Goal: Task Accomplishment & Management: Manage account settings

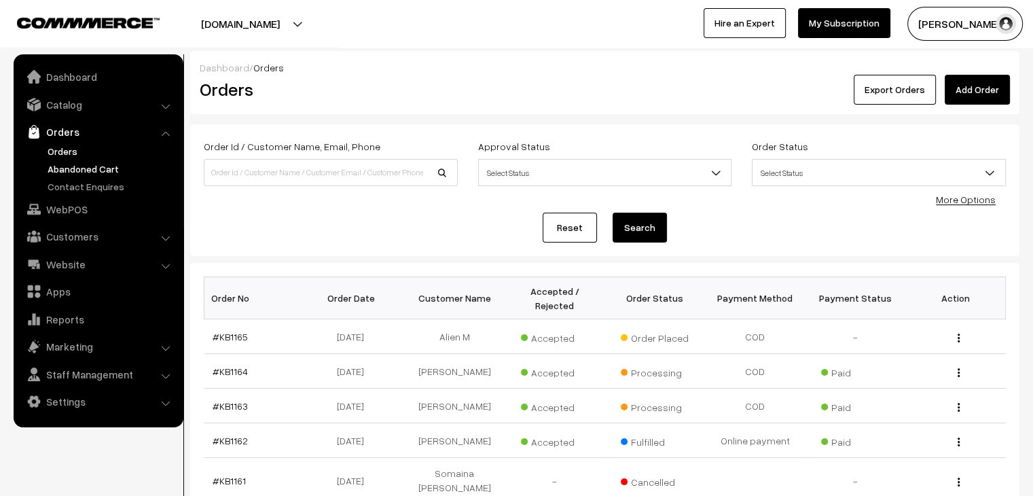
click at [106, 168] on link "Abandoned Cart" at bounding box center [111, 169] width 134 height 14
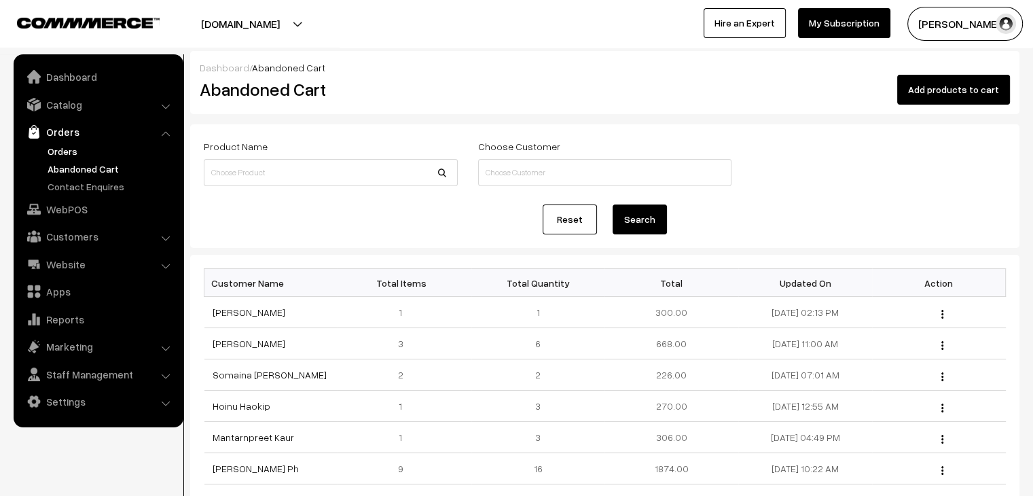
click at [73, 151] on link "Orders" at bounding box center [111, 151] width 134 height 14
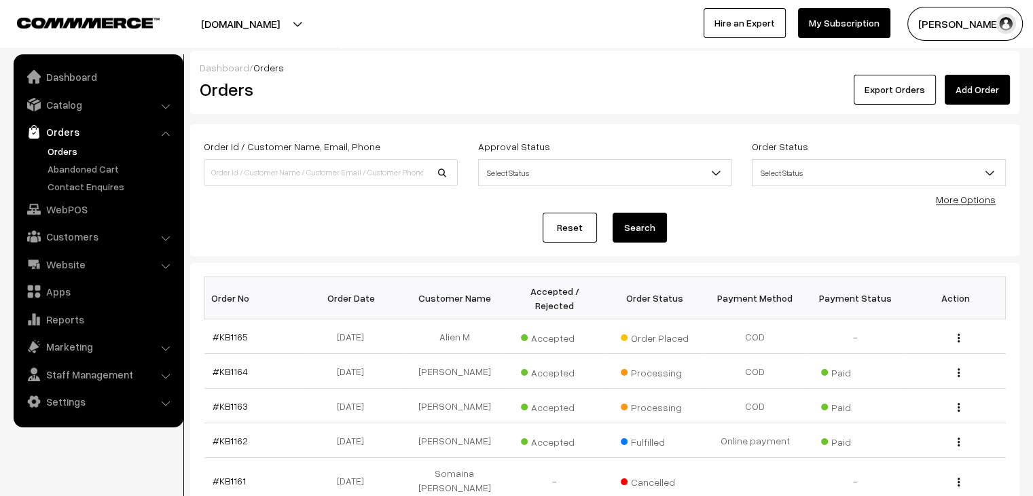
click at [80, 107] on link "Catalog" at bounding box center [98, 104] width 162 height 24
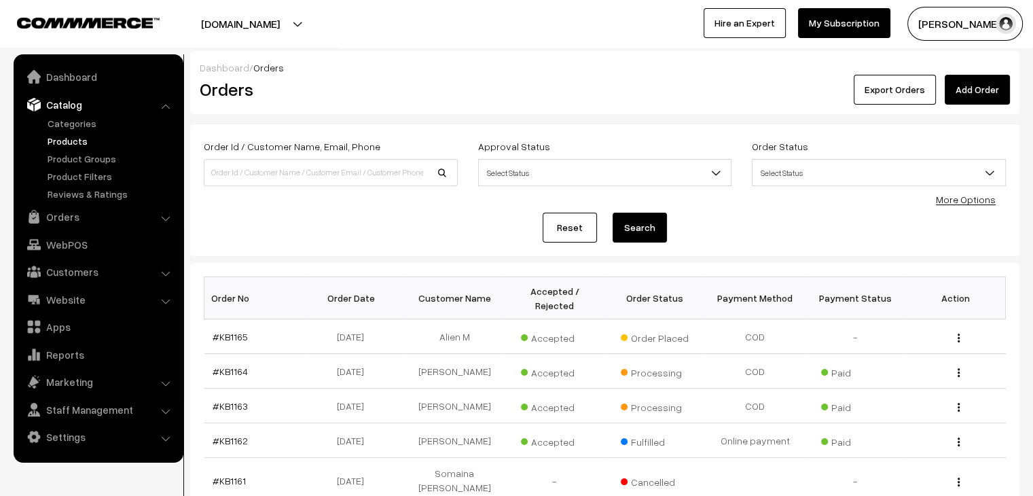
click at [75, 143] on link "Products" at bounding box center [111, 141] width 134 height 14
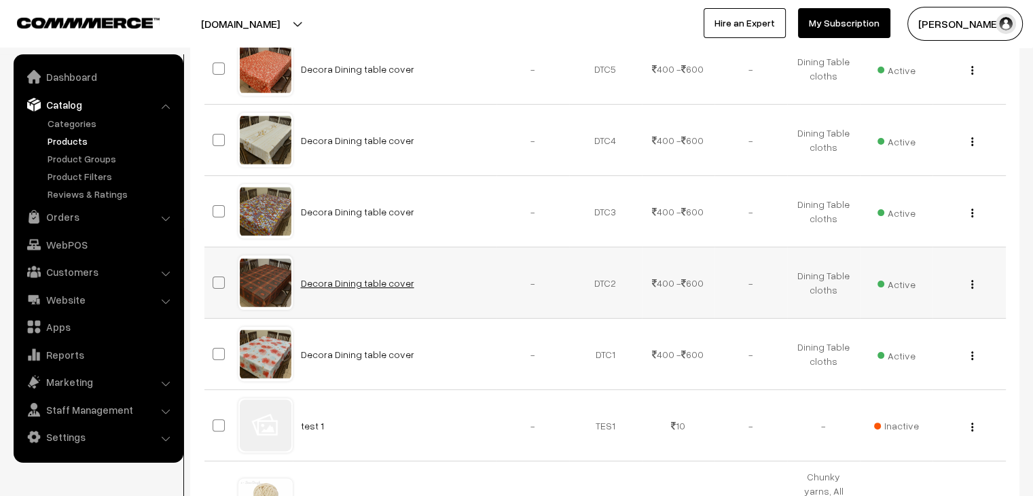
click at [305, 280] on link "Decora Dining table cover" at bounding box center [357, 283] width 113 height 12
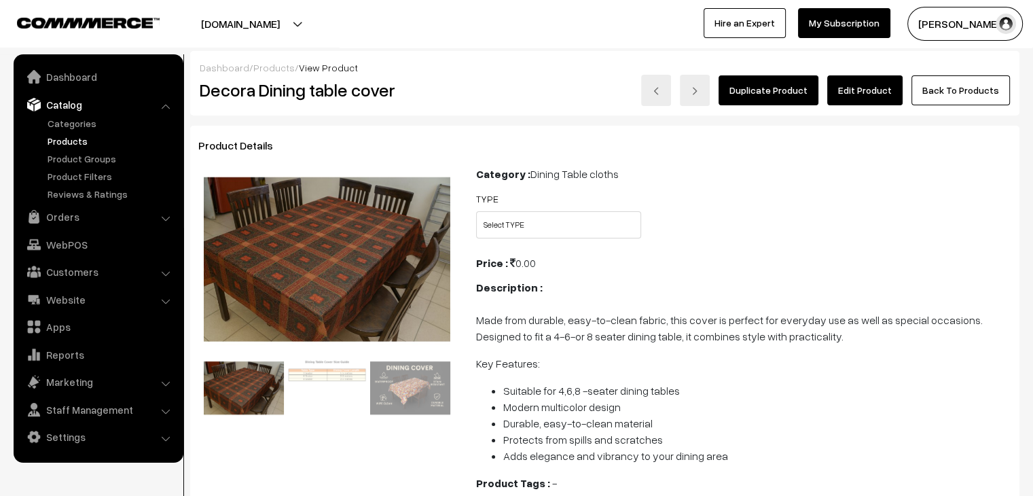
click at [270, 69] on link "Products" at bounding box center [273, 68] width 41 height 12
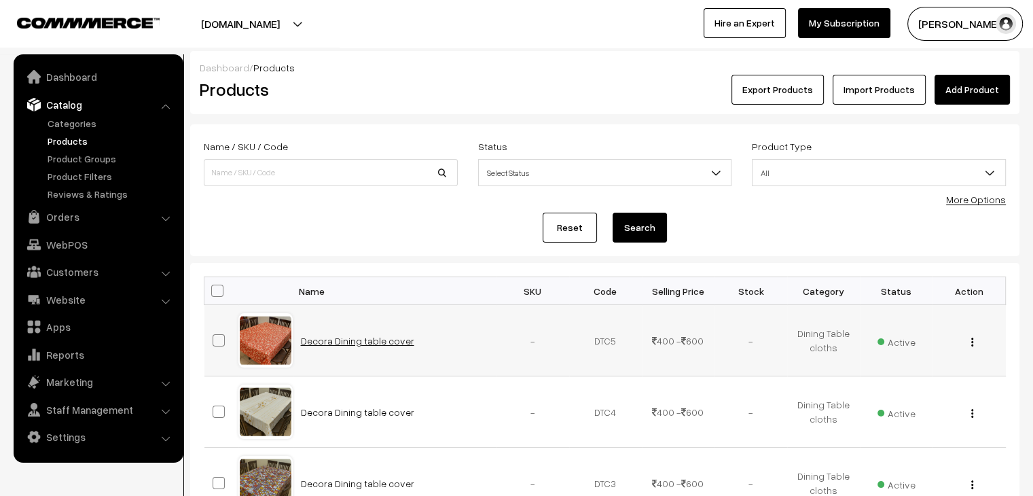
click at [320, 340] on link "Decora Dining table cover" at bounding box center [357, 341] width 113 height 12
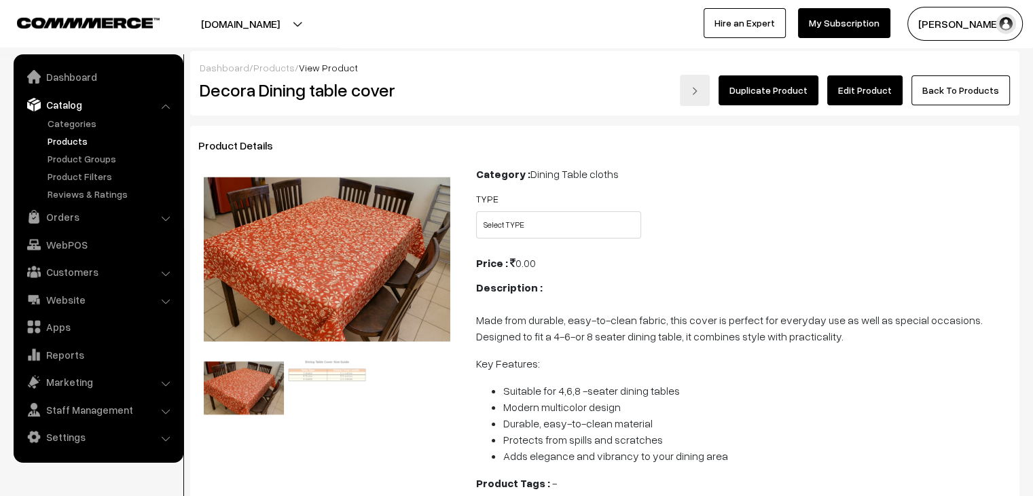
click at [62, 145] on link "Products" at bounding box center [111, 141] width 134 height 14
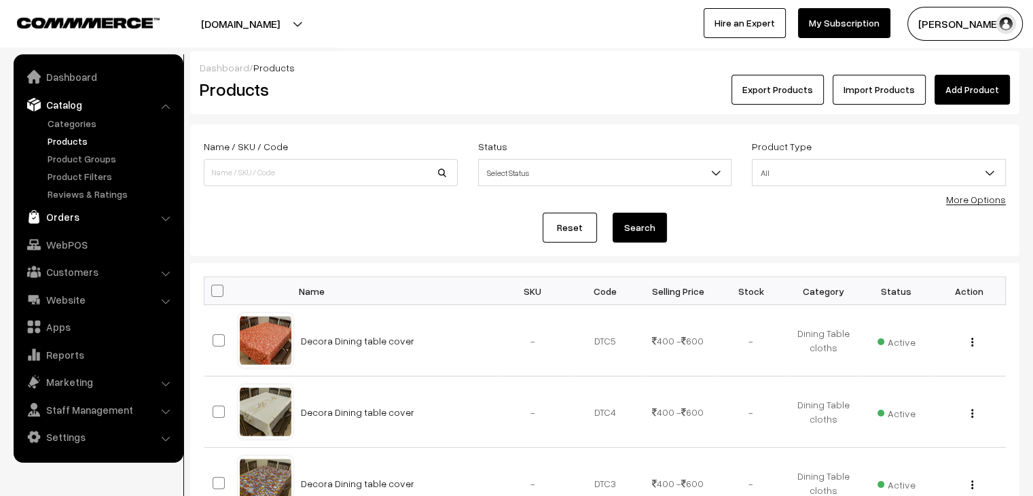
click at [92, 224] on link "Orders" at bounding box center [98, 216] width 162 height 24
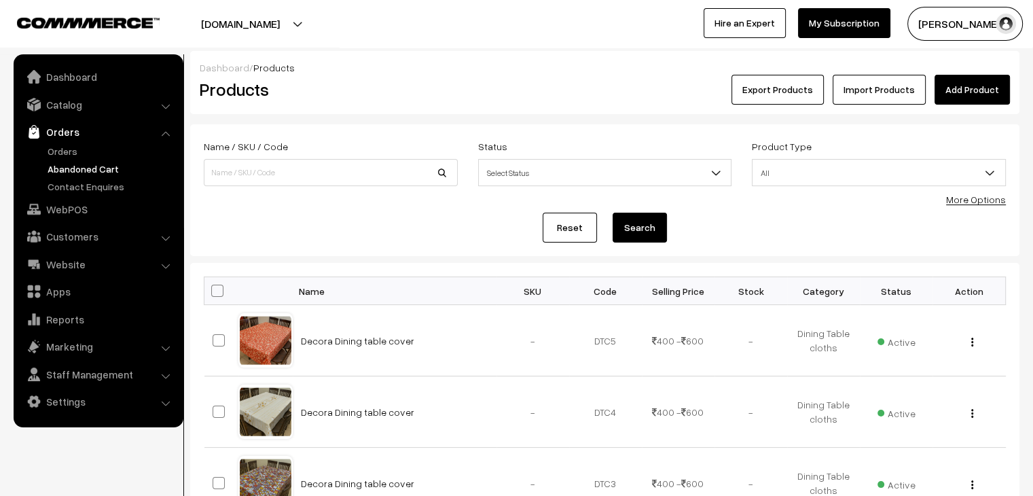
click at [71, 166] on link "Abandoned Cart" at bounding box center [111, 169] width 134 height 14
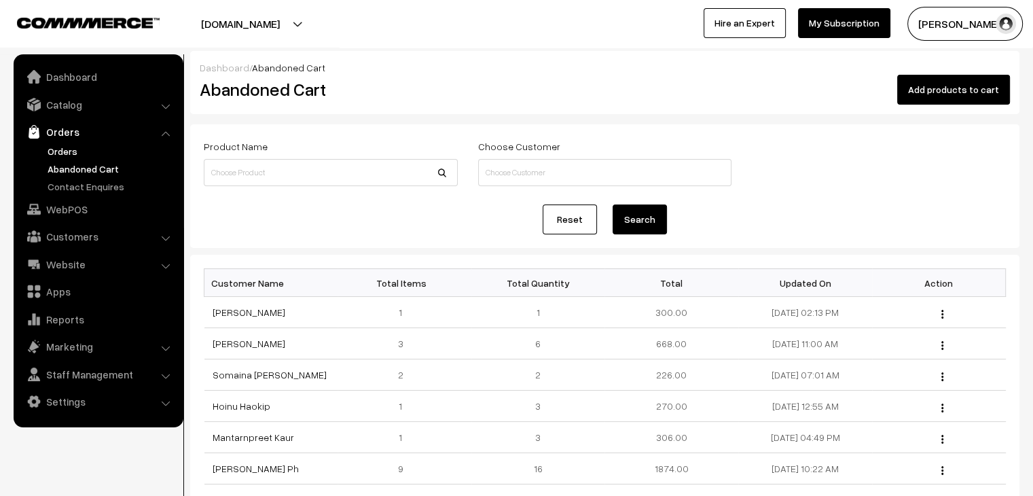
click at [53, 149] on link "Orders" at bounding box center [111, 151] width 134 height 14
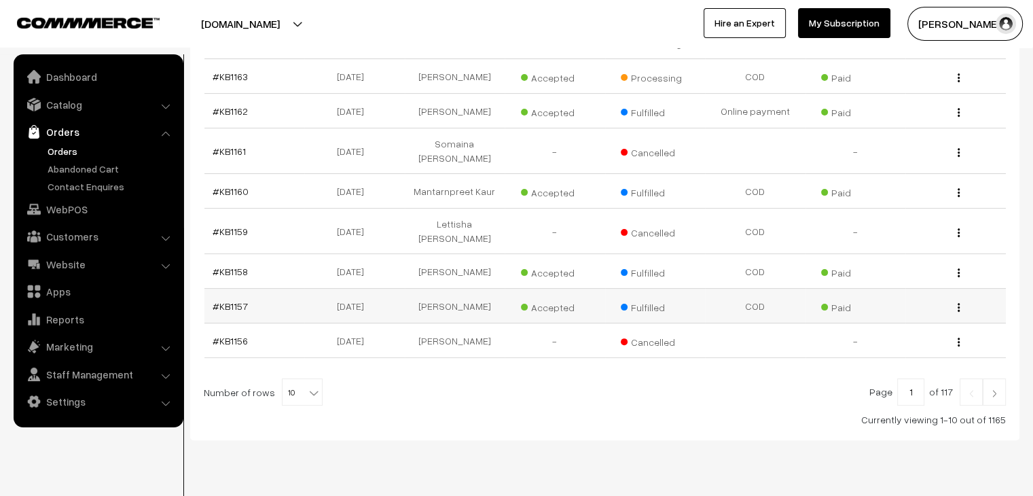
scroll to position [335, 0]
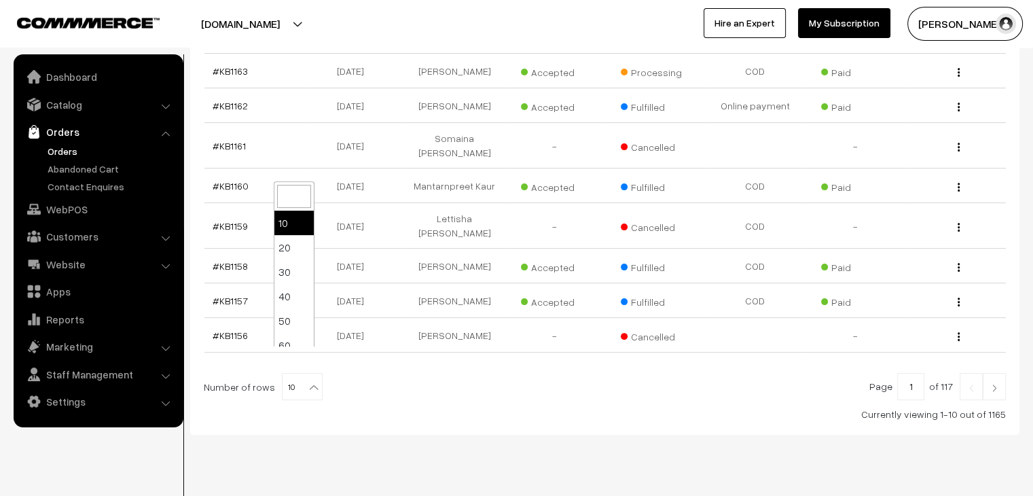
drag, startPoint x: 311, startPoint y: 359, endPoint x: 301, endPoint y: 351, distance: 12.5
click at [310, 380] on b at bounding box center [314, 387] width 14 height 14
select select "100"
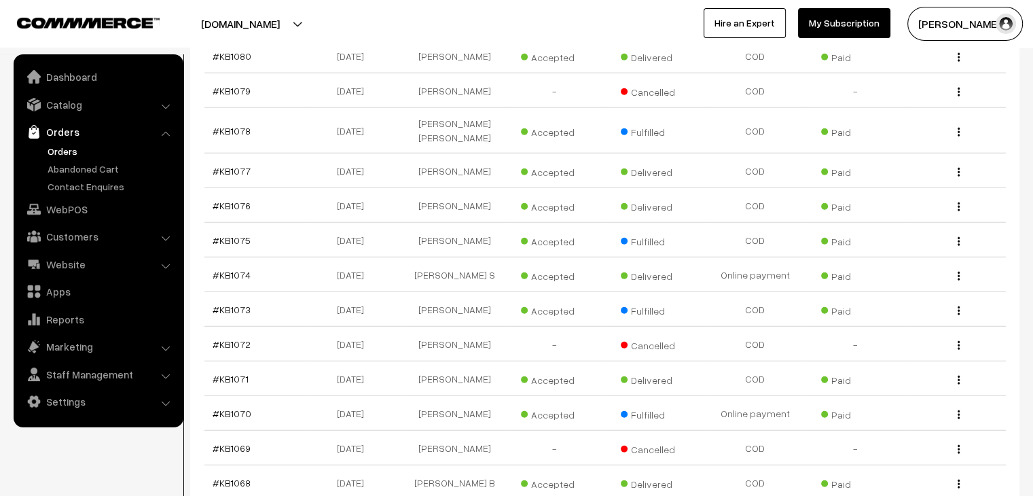
scroll to position [3482, 0]
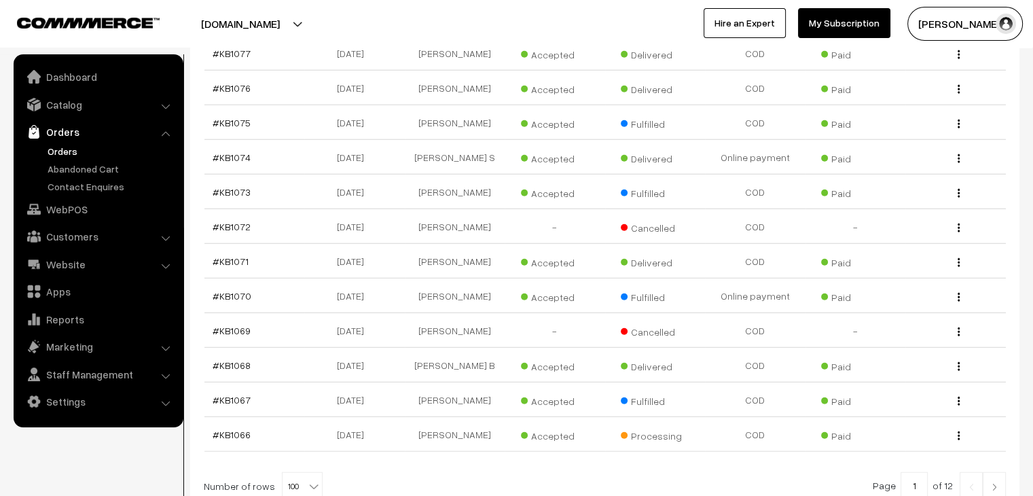
click at [987, 472] on link at bounding box center [993, 485] width 23 height 27
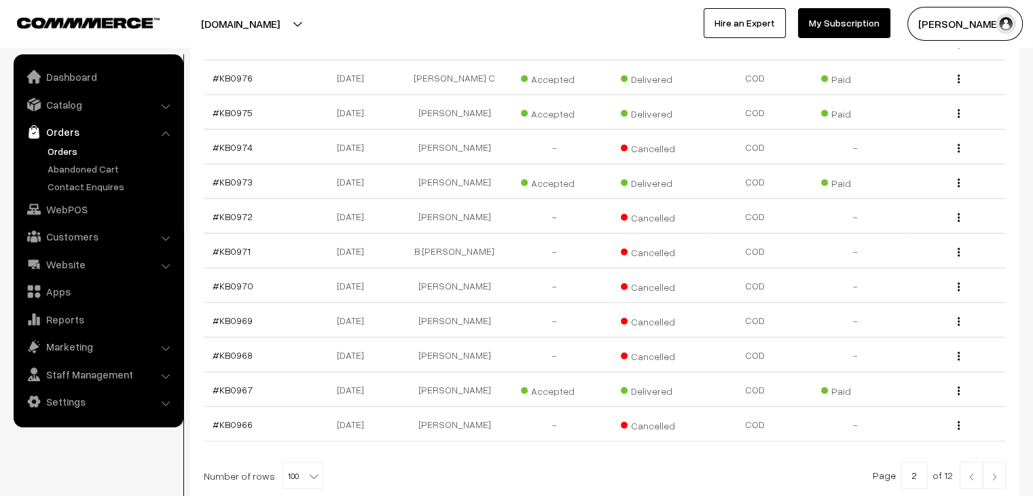
scroll to position [3438, 0]
click at [998, 472] on img at bounding box center [994, 476] width 12 height 8
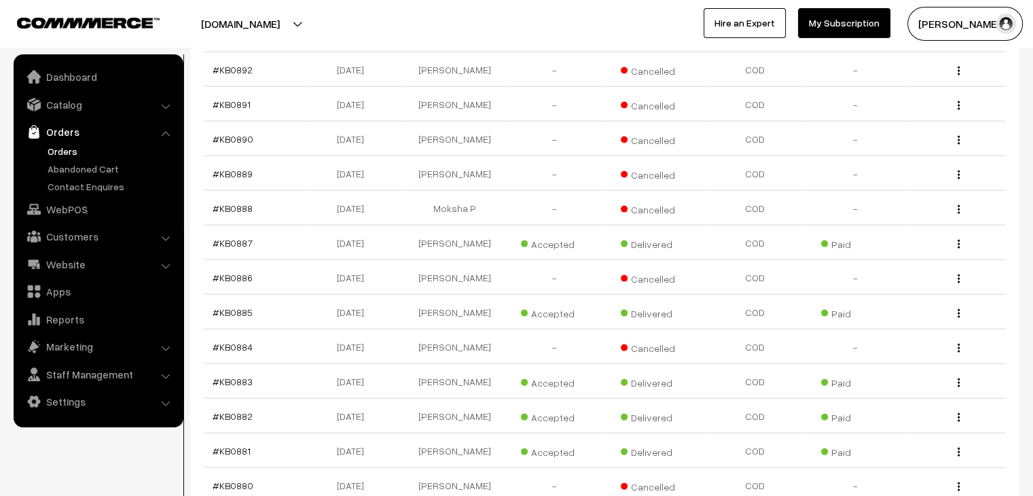
scroll to position [3547, 0]
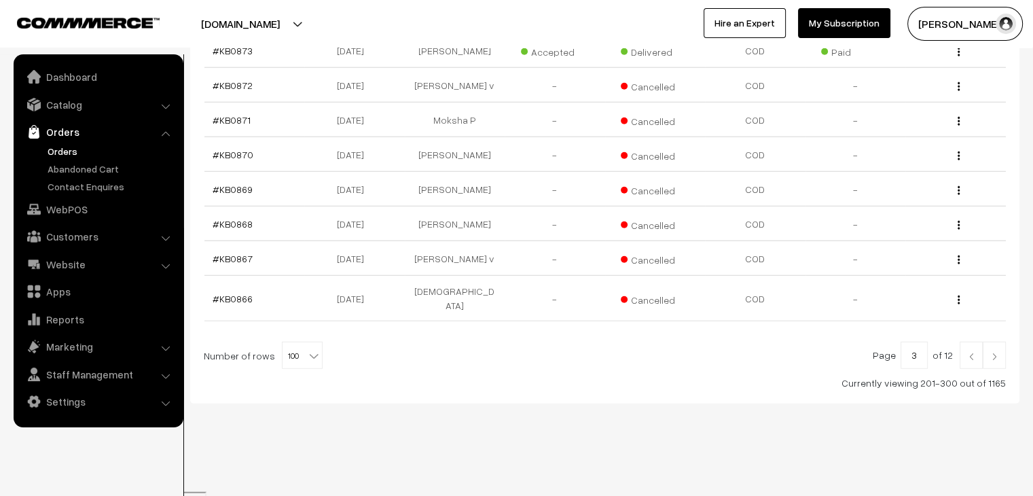
click at [969, 358] on img at bounding box center [971, 356] width 12 height 8
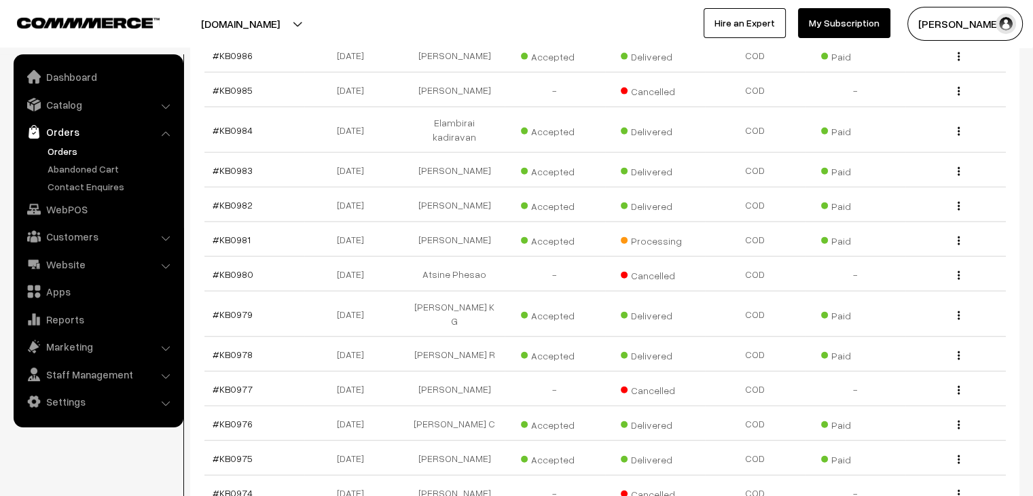
scroll to position [3438, 0]
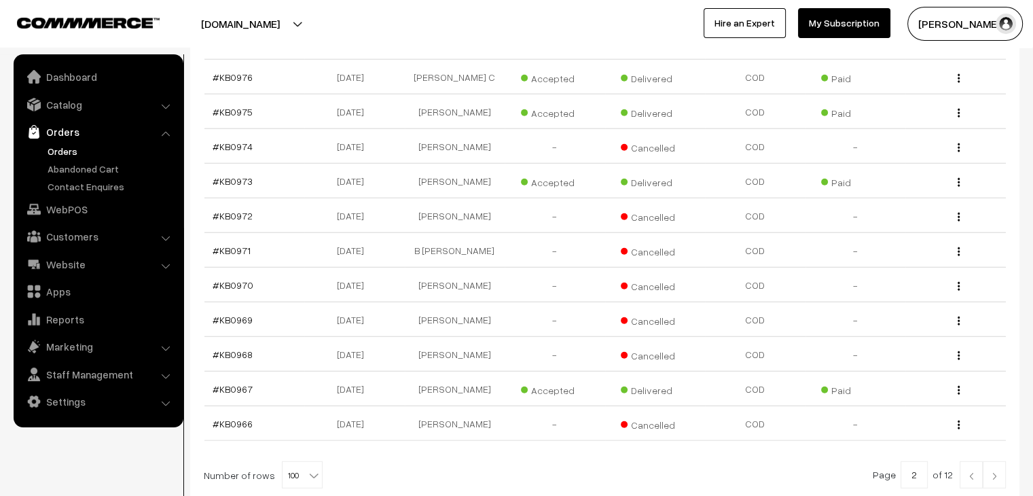
click at [969, 472] on img at bounding box center [971, 476] width 12 height 8
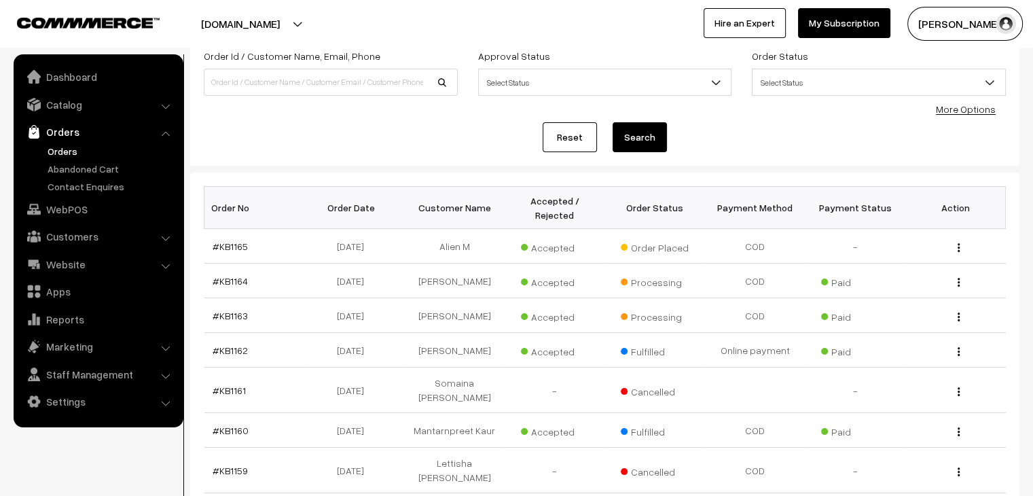
scroll to position [58, 0]
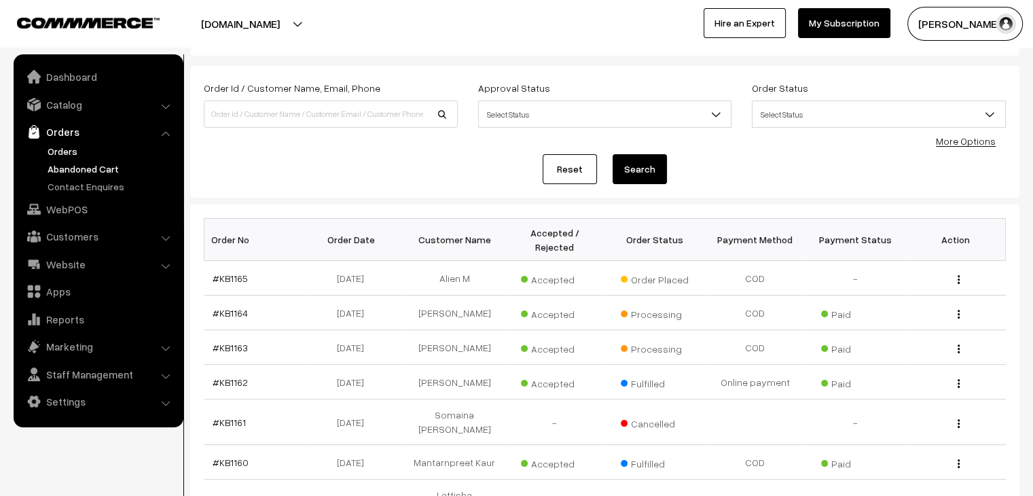
click at [80, 166] on link "Abandoned Cart" at bounding box center [111, 169] width 134 height 14
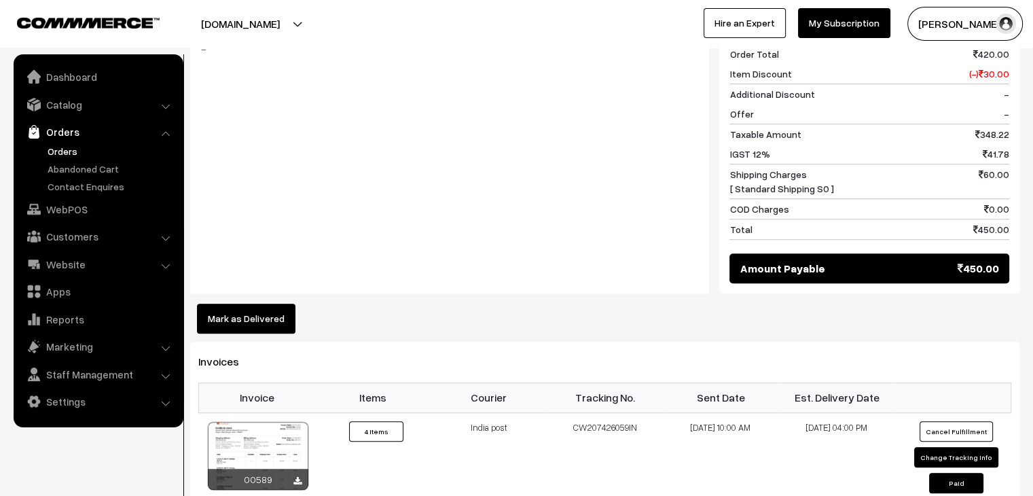
scroll to position [883, 0]
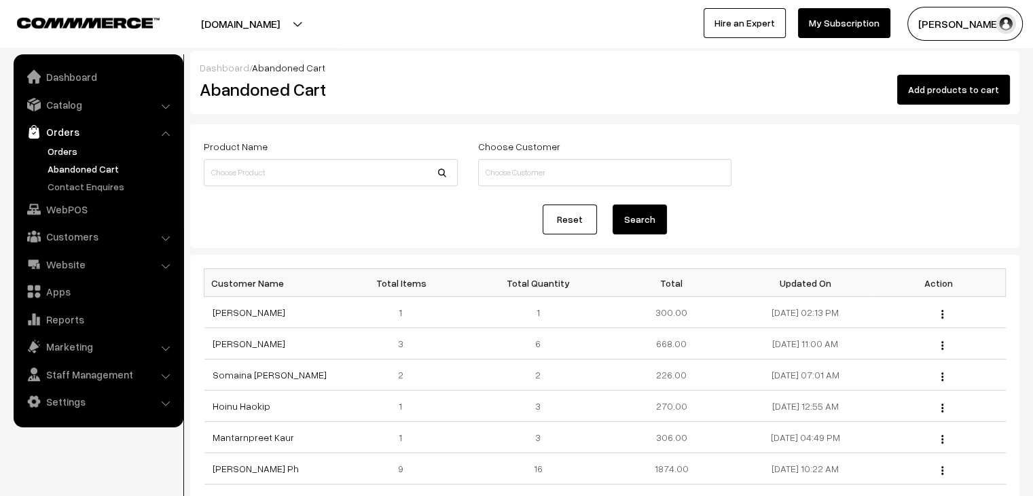
click at [75, 147] on link "Orders" at bounding box center [111, 151] width 134 height 14
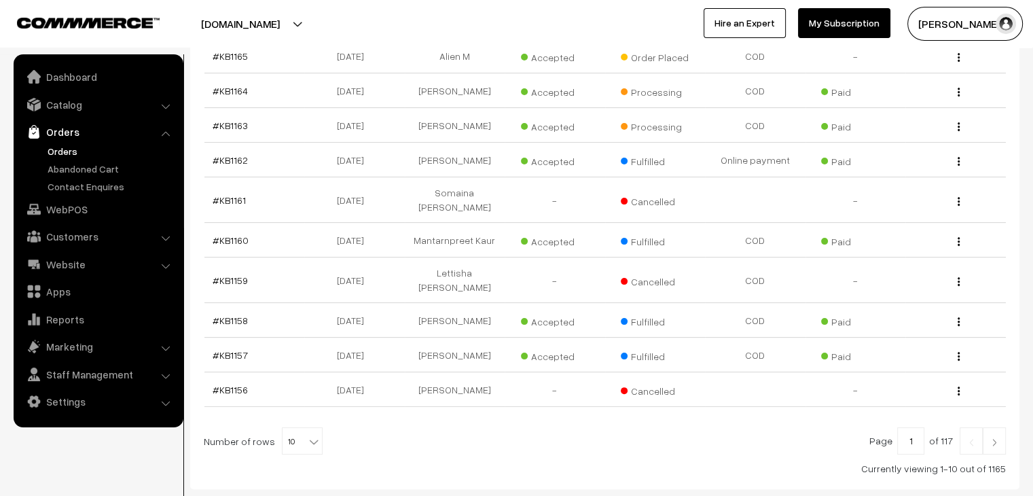
scroll to position [131, 0]
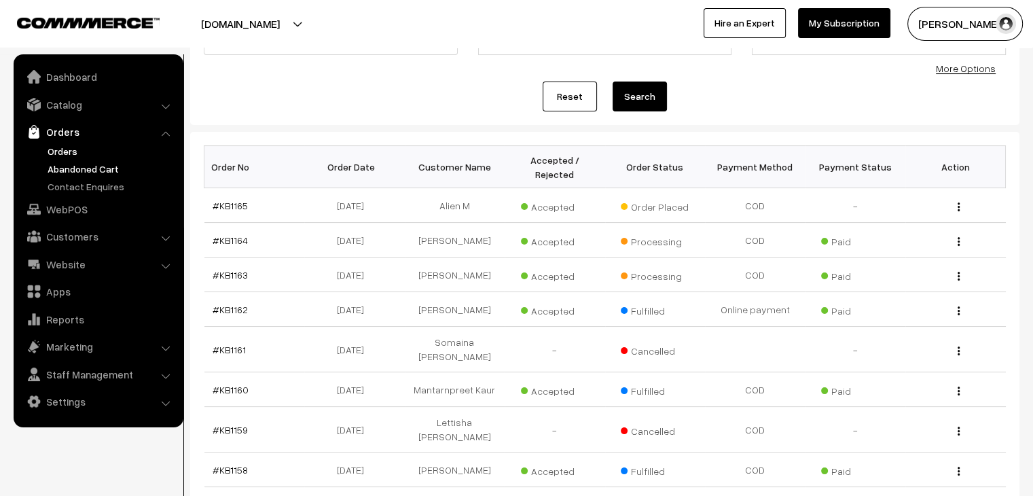
click at [117, 174] on link "Abandoned Cart" at bounding box center [111, 169] width 134 height 14
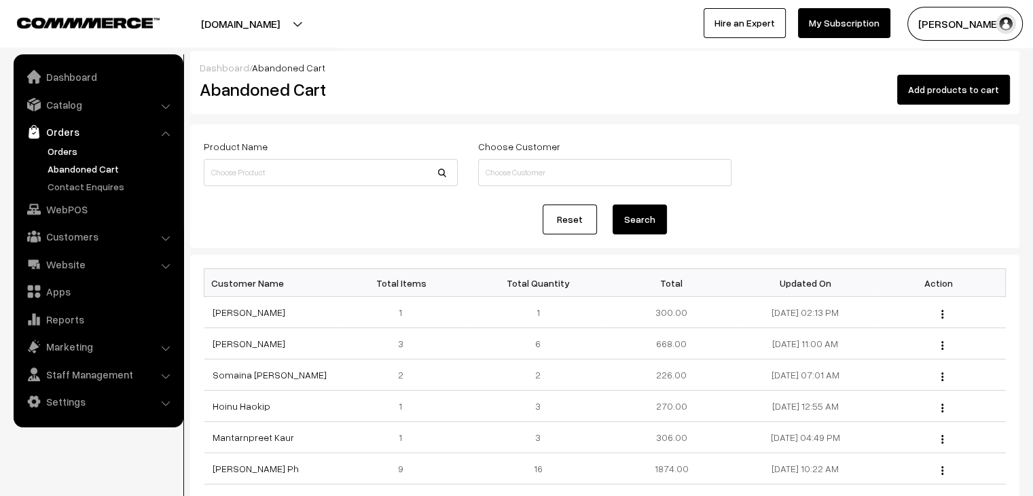
click at [71, 149] on link "Orders" at bounding box center [111, 151] width 134 height 14
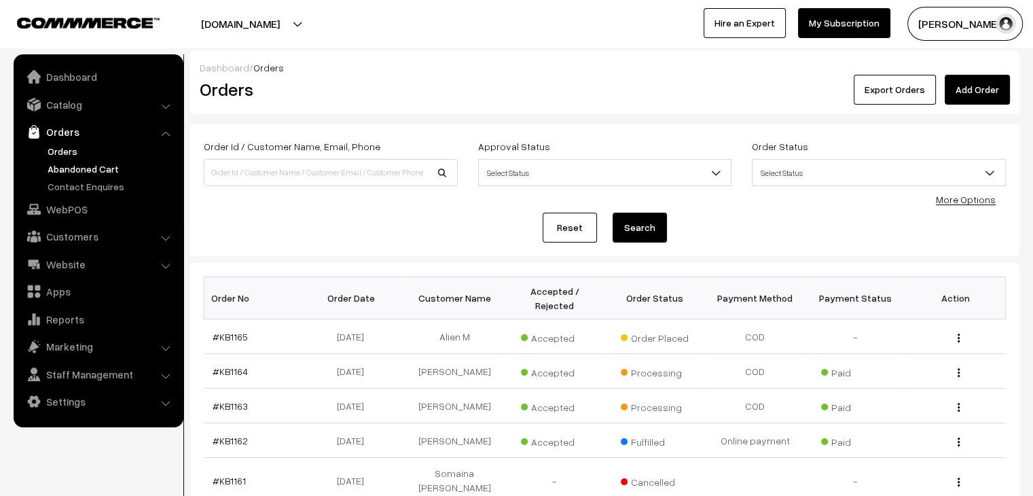
click at [86, 171] on link "Abandoned Cart" at bounding box center [111, 169] width 134 height 14
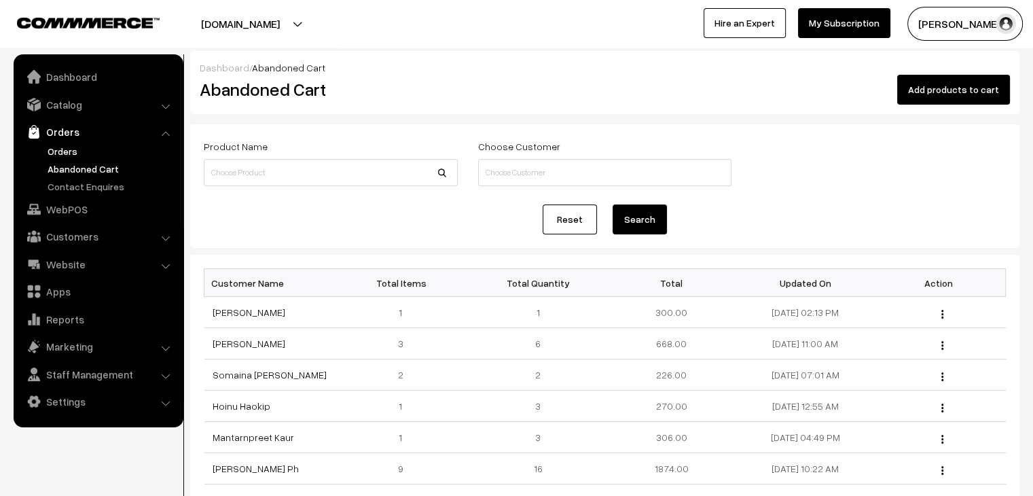
click at [71, 157] on link "Orders" at bounding box center [111, 151] width 134 height 14
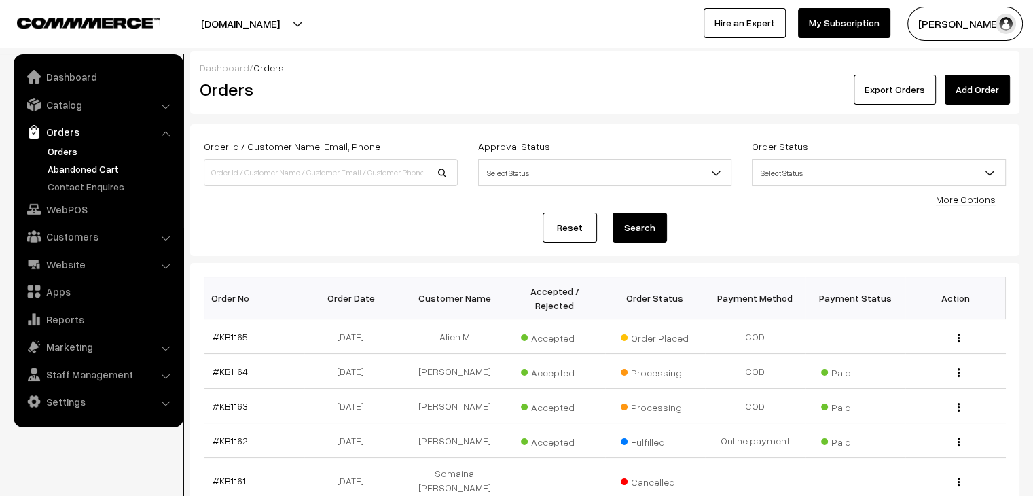
click at [87, 168] on link "Abandoned Cart" at bounding box center [111, 169] width 134 height 14
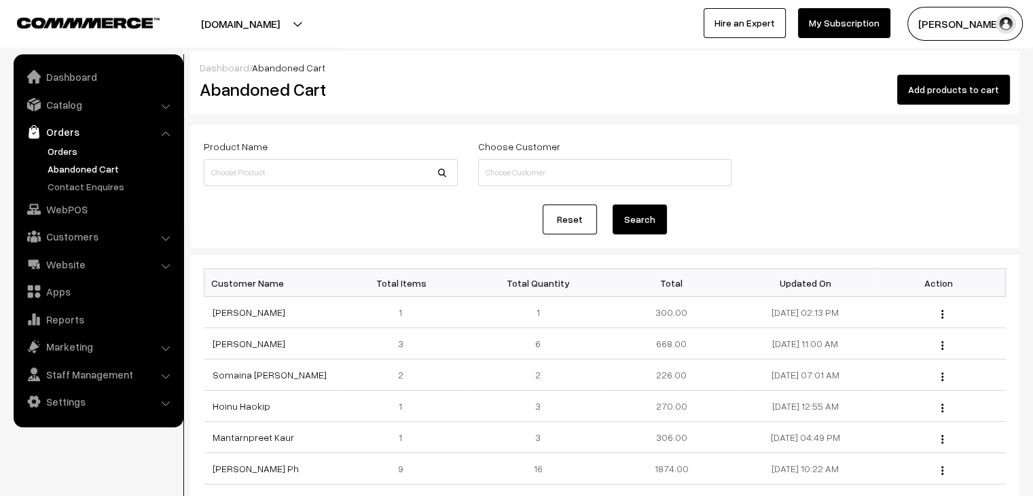
click at [76, 155] on link "Orders" at bounding box center [111, 151] width 134 height 14
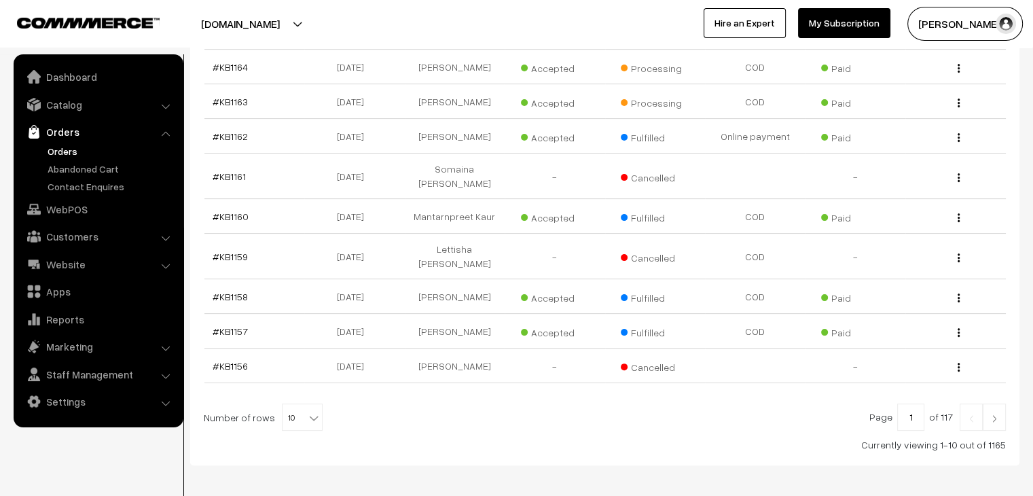
scroll to position [335, 0]
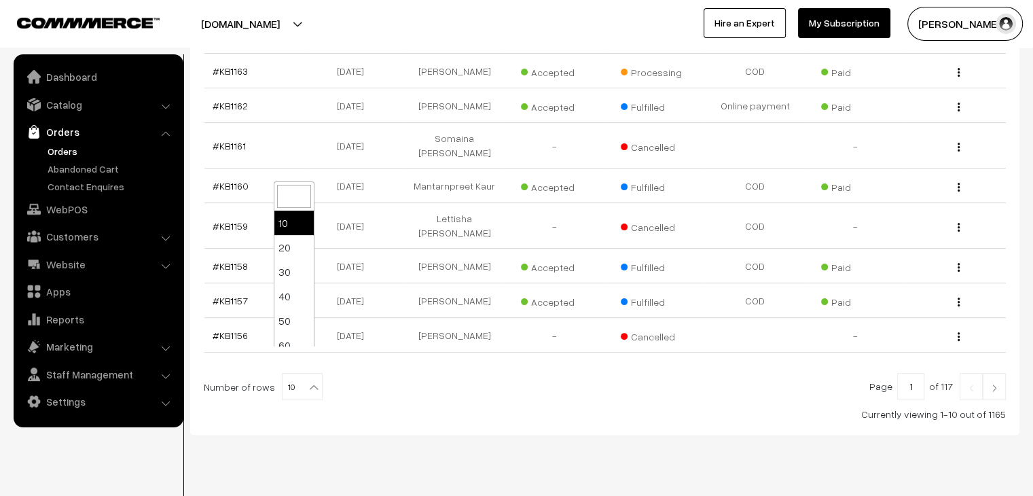
click at [307, 380] on b at bounding box center [314, 387] width 14 height 14
select select "100"
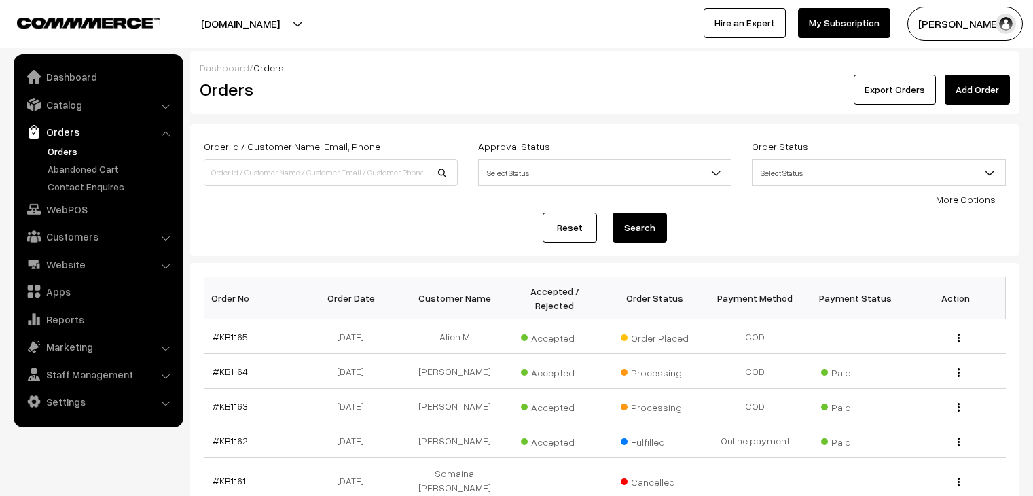
scroll to position [1086, 0]
